Goal: Information Seeking & Learning: Learn about a topic

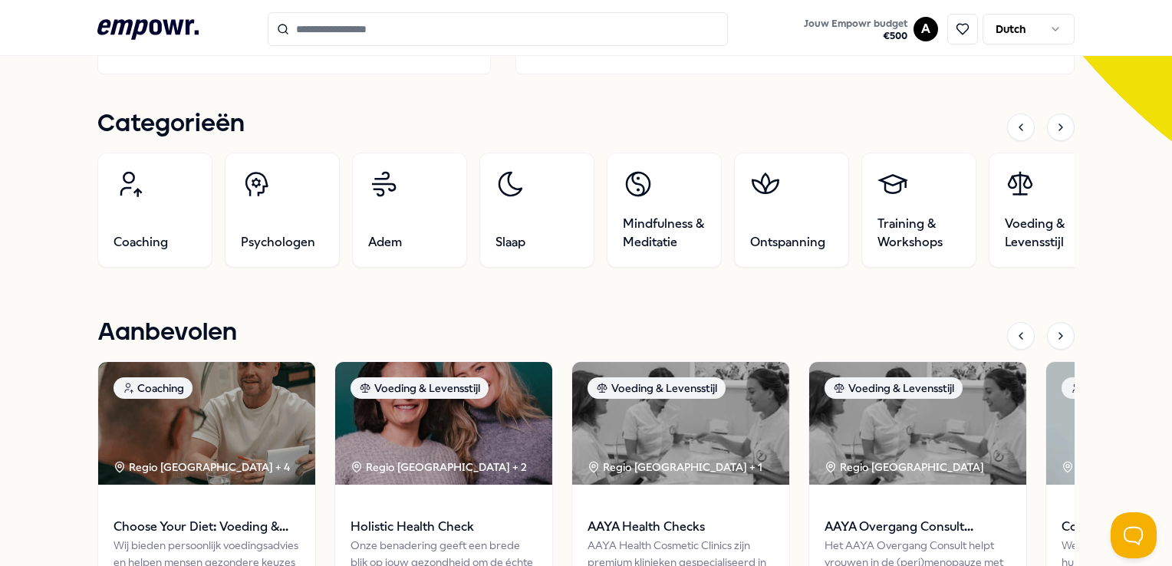
scroll to position [613, 0]
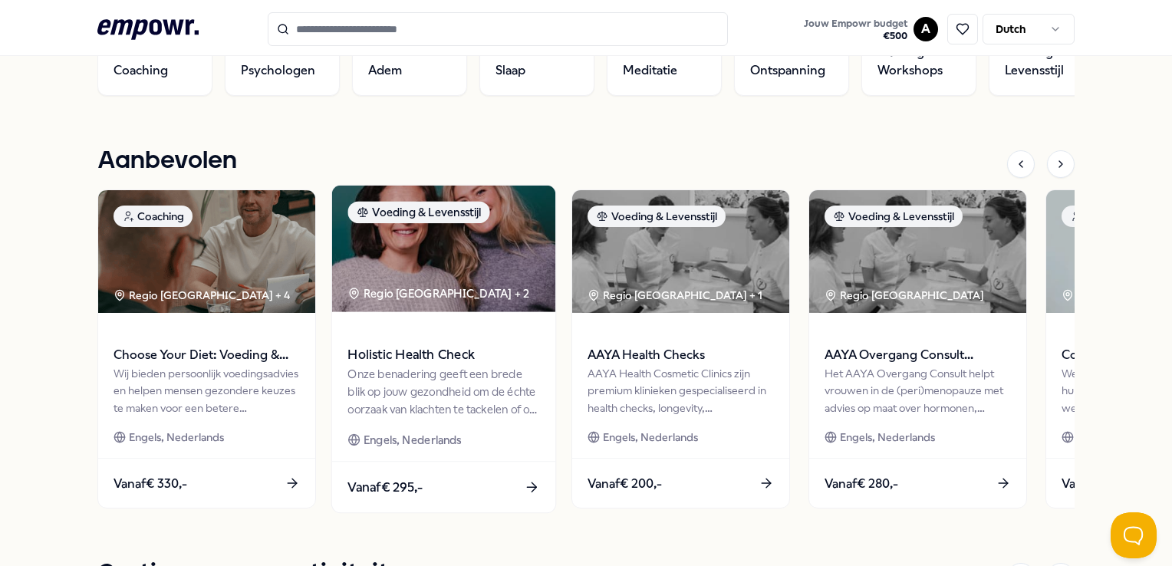
click at [411, 367] on div "Onze benadering geeft een brede blik op jouw gezondheid om de échte oorzaak van…" at bounding box center [444, 391] width 192 height 53
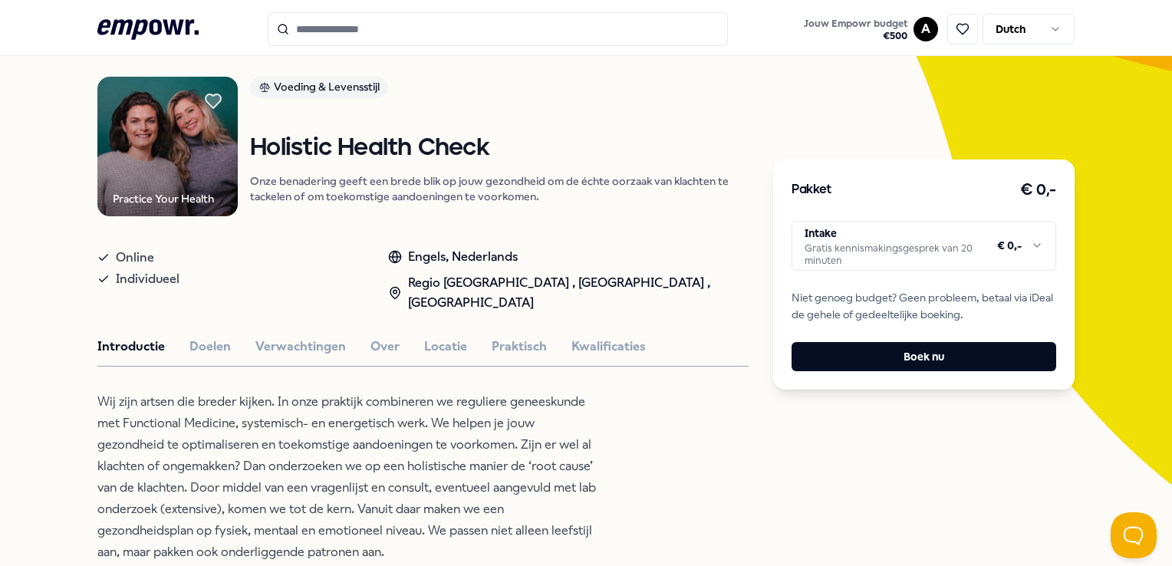
click at [920, 255] on html ".empowr-logo_svg__cls-1{fill:#03032f} Jouw Empowr budget € 500 A Dutch Alle cat…" at bounding box center [586, 283] width 1172 height 566
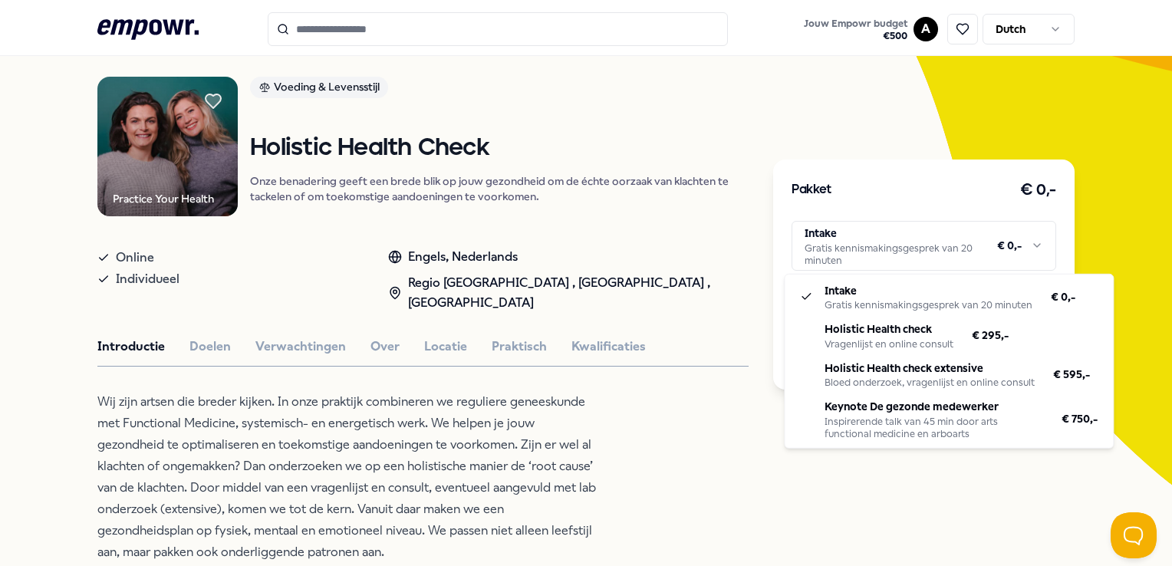
click at [275, 343] on html ".empowr-logo_svg__cls-1{fill:#03032f} Jouw Empowr budget € 500 A Dutch Alle cat…" at bounding box center [586, 283] width 1172 height 566
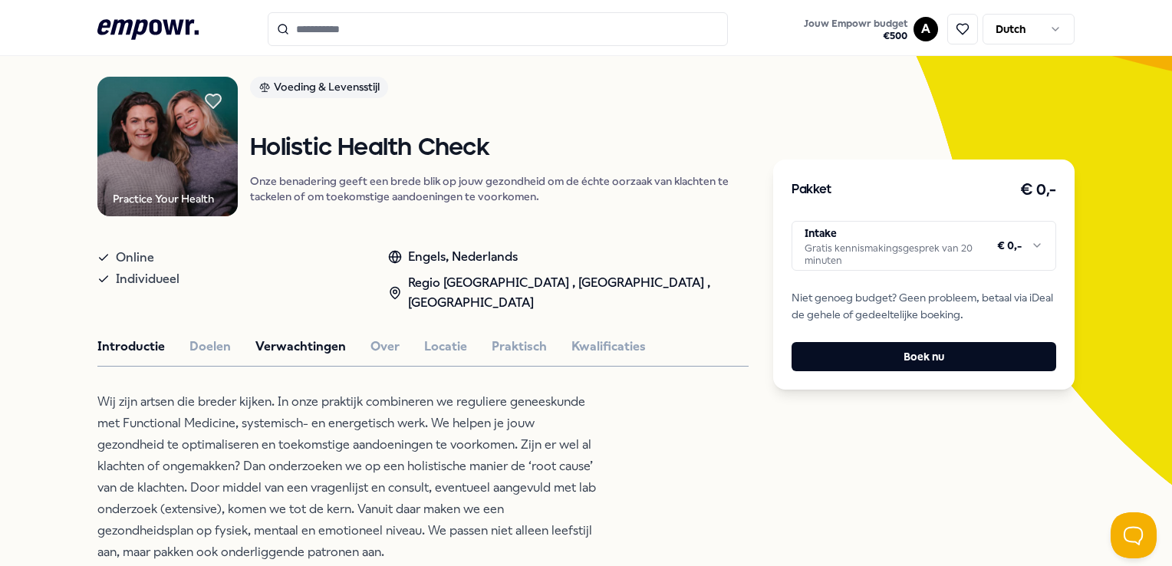
click at [281, 343] on button "Verwachtingen" at bounding box center [300, 347] width 90 height 20
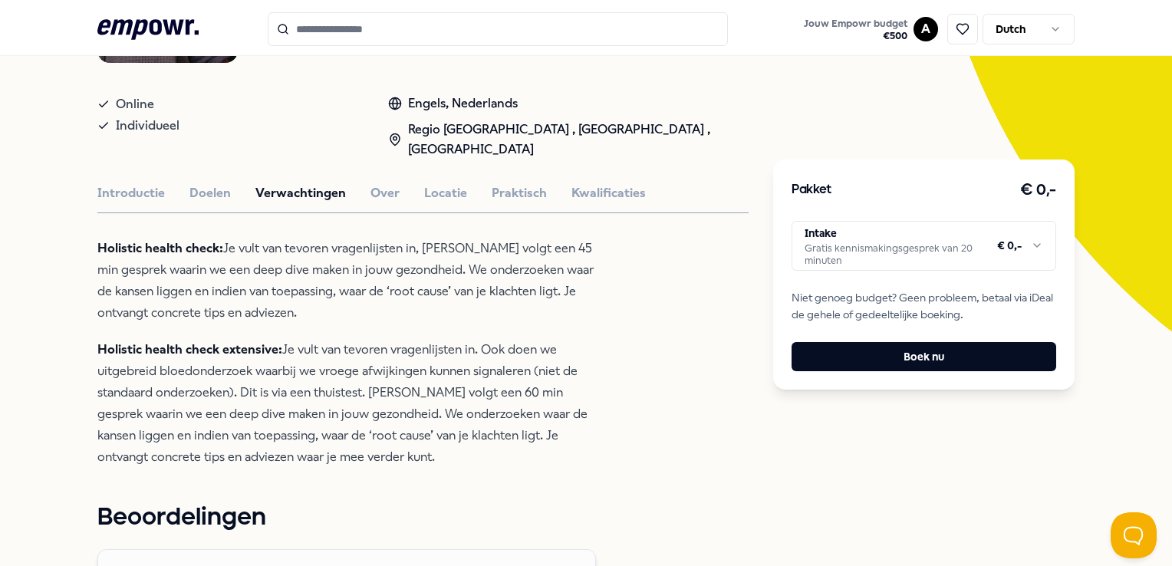
scroll to position [0, 0]
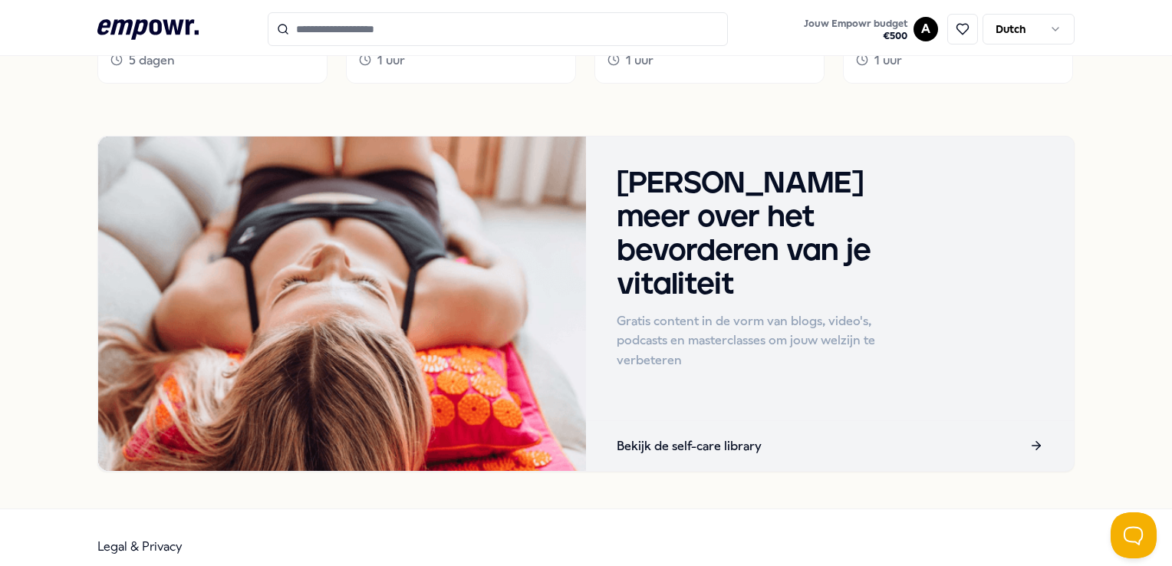
scroll to position [1445, 0]
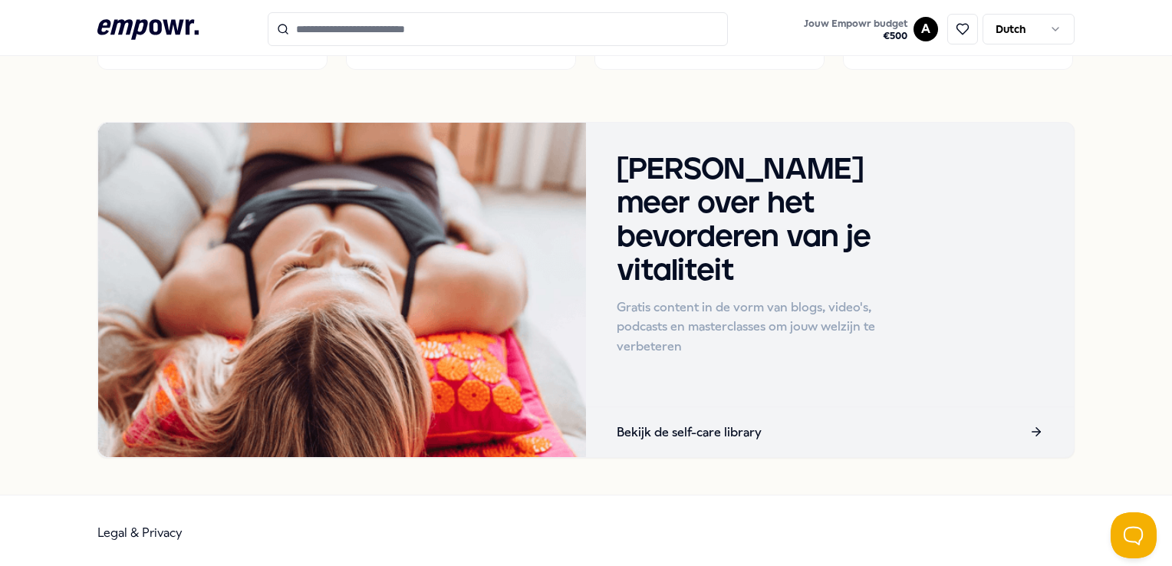
click at [728, 434] on p "Bekijk de self-care library" at bounding box center [688, 432] width 145 height 20
